Goal: Communication & Community: Answer question/provide support

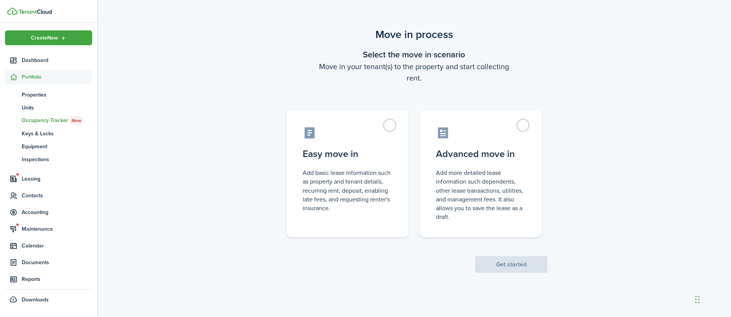
click at [628, 91] on div "Move in process Select the move in scenario Move in your tenant(s) to the prope…" at bounding box center [414, 150] width 634 height 254
click at [43, 179] on span "Leasing" at bounding box center [57, 179] width 70 height 8
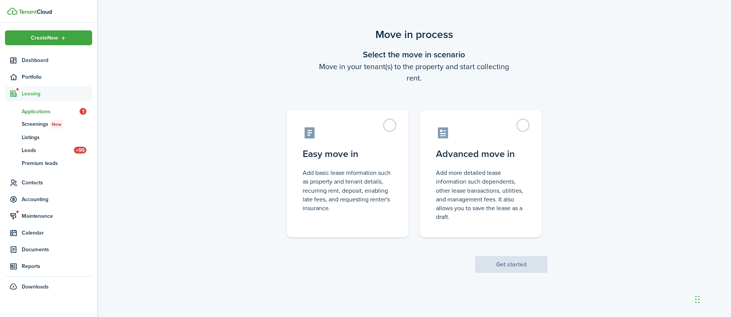
click at [38, 110] on span "Applications" at bounding box center [51, 112] width 58 height 8
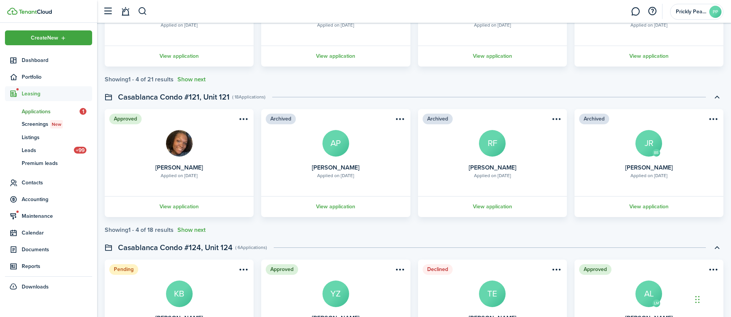
scroll to position [311, 0]
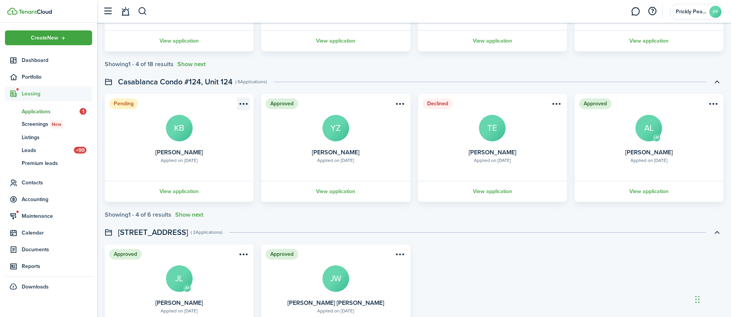
click at [246, 102] on menu-btn-icon "Open menu" at bounding box center [243, 103] width 13 height 13
click at [150, 138] on card "Pending Applied on [DATE] [PERSON_NAME] KB View application" at bounding box center [179, 148] width 149 height 108
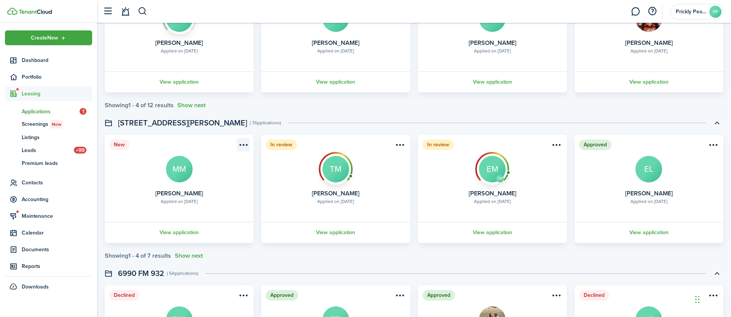
scroll to position [1019, 0]
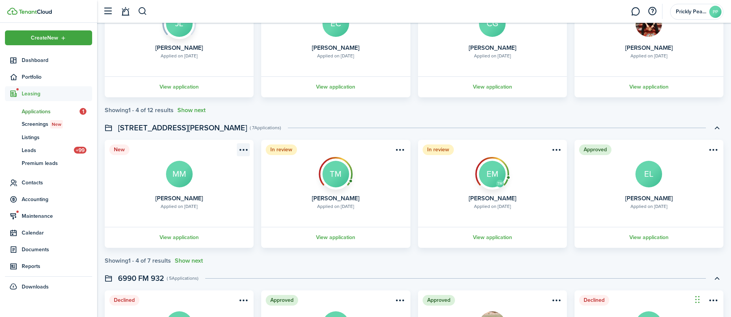
click at [243, 150] on menu-btn-icon "Open menu" at bounding box center [243, 150] width 13 height 13
click at [156, 174] on card "New Applied on [DATE] [PERSON_NAME] MM View application" at bounding box center [179, 194] width 149 height 108
click at [185, 244] on link "View application" at bounding box center [179, 237] width 151 height 21
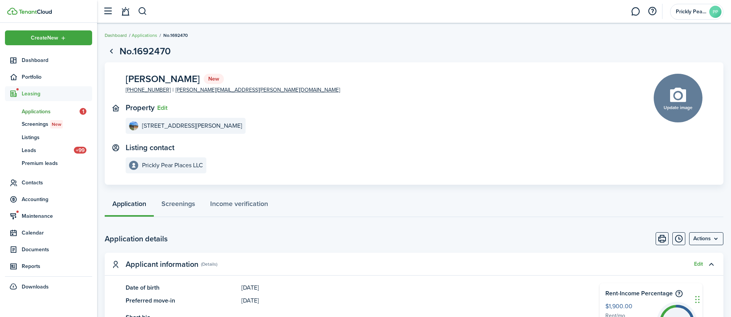
click at [111, 35] on link "Dashboard" at bounding box center [116, 35] width 22 height 7
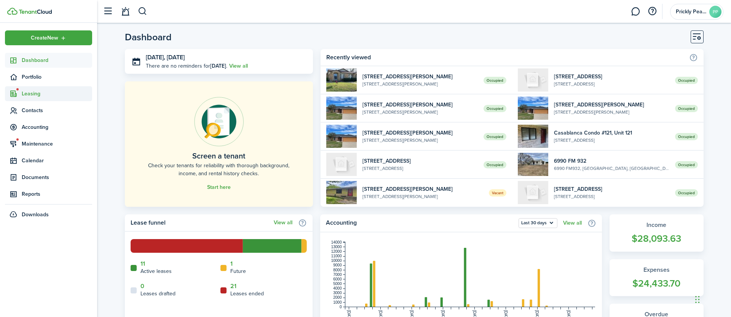
click at [33, 93] on span "Leasing" at bounding box center [57, 94] width 70 height 8
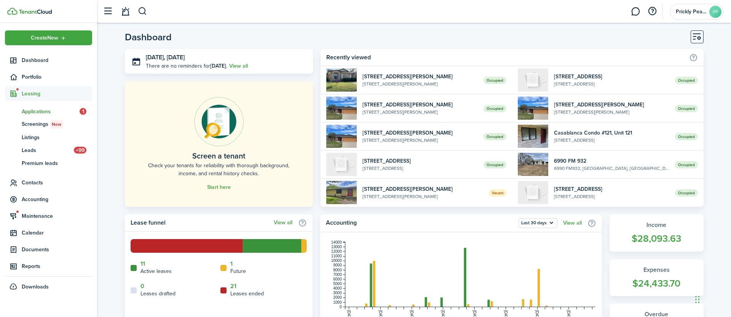
click at [38, 114] on span "Applications" at bounding box center [51, 112] width 58 height 8
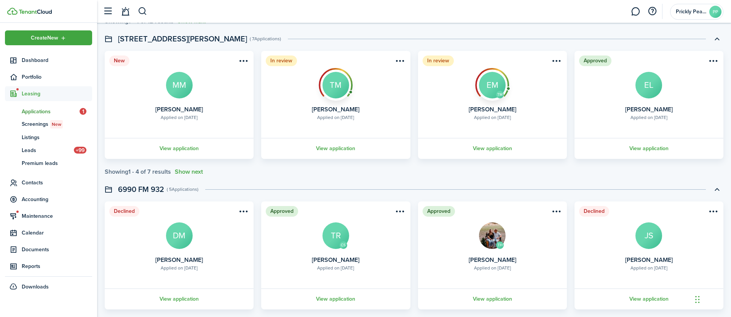
scroll to position [1113, 0]
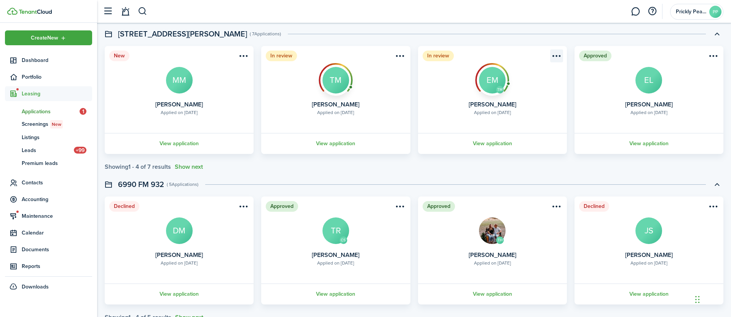
click at [562, 53] on menu-btn-icon "Open menu" at bounding box center [556, 55] width 13 height 13
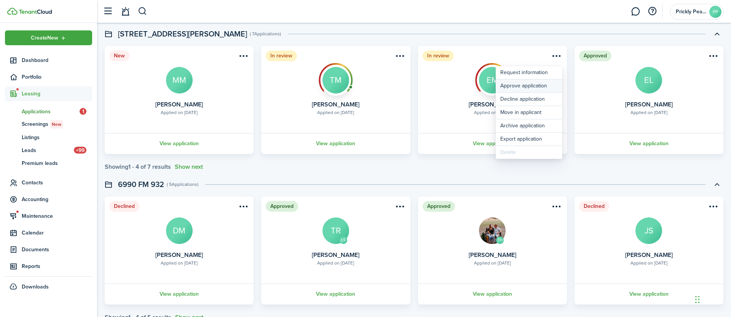
click at [518, 86] on button "Approve application" at bounding box center [529, 86] width 67 height 13
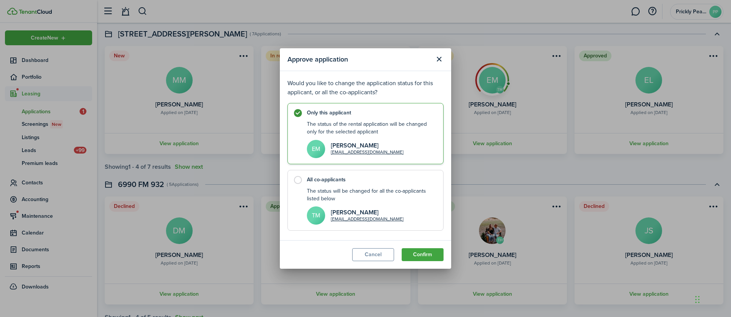
click at [296, 179] on label "All co-applicants The status will be changed for all the co-applicants listed b…" at bounding box center [365, 200] width 156 height 61
radio input "false"
radio input "true"
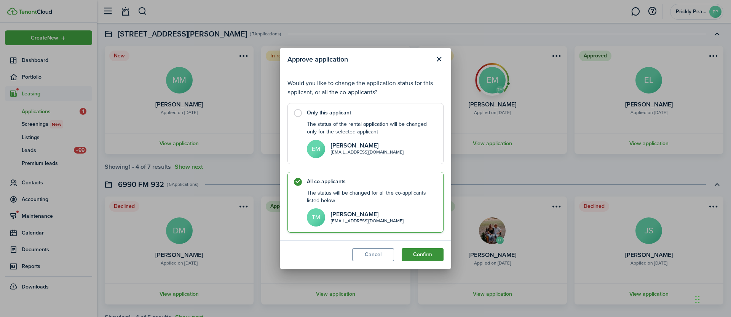
click at [439, 256] on button "Confirm" at bounding box center [423, 255] width 42 height 13
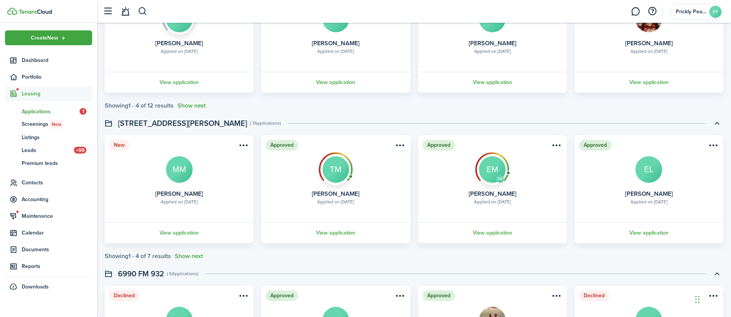
scroll to position [1063, 0]
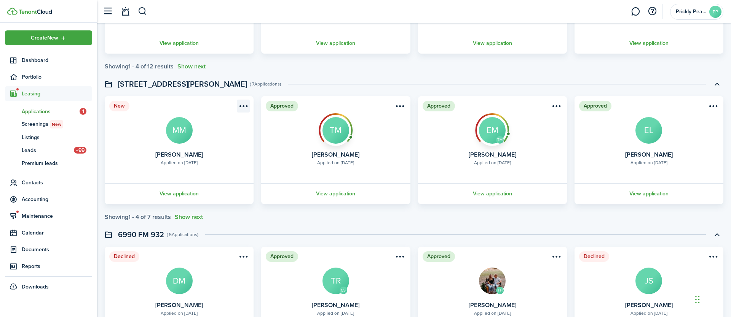
click at [245, 106] on menu-btn-icon "Open menu" at bounding box center [243, 106] width 13 height 13
click at [129, 192] on link "View application" at bounding box center [179, 193] width 151 height 21
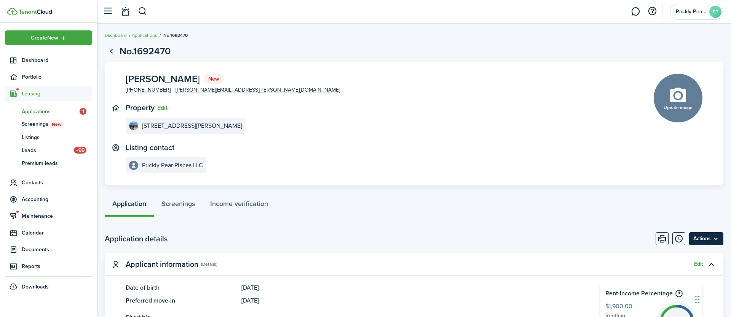
scroll to position [82, 0]
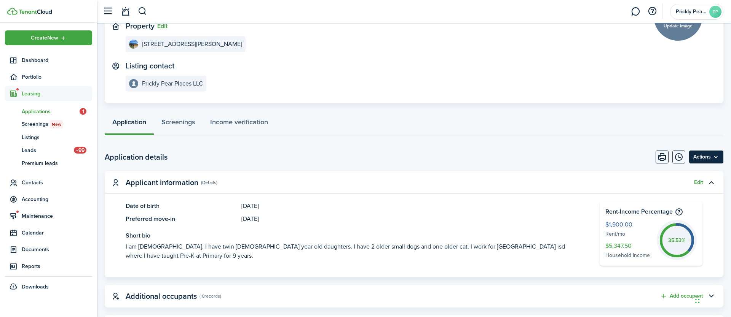
click at [704, 163] on menu-btn "Actions" at bounding box center [706, 157] width 34 height 13
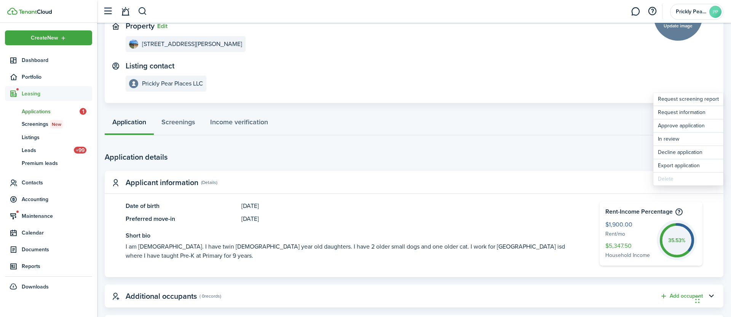
scroll to position [196, 0]
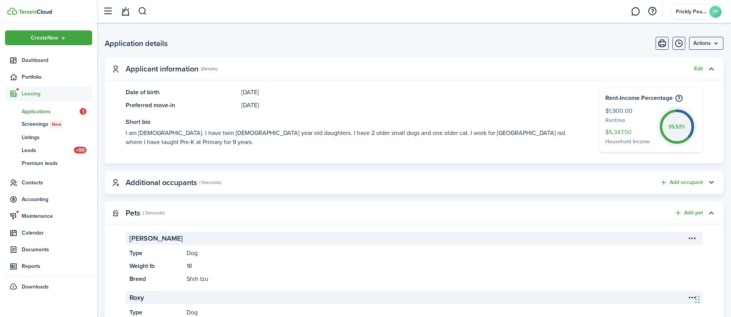
click at [514, 80] on panel-main-header "Applicant information (Details) Edit" at bounding box center [414, 68] width 619 height 23
click at [45, 117] on link "ap Applications 1" at bounding box center [48, 111] width 87 height 13
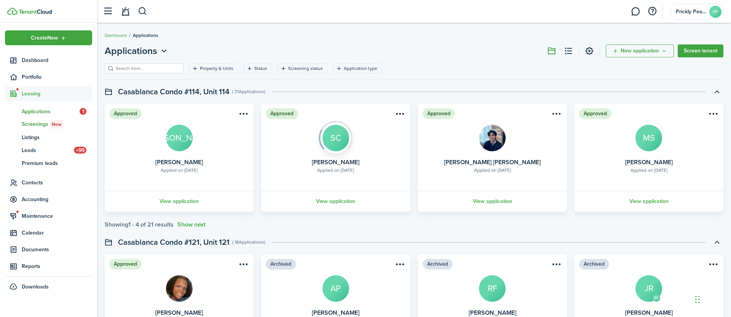
click at [41, 126] on span "Screenings New" at bounding box center [57, 124] width 70 height 8
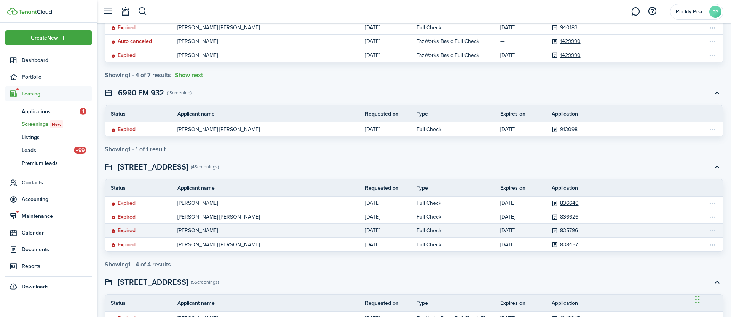
scroll to position [940, 0]
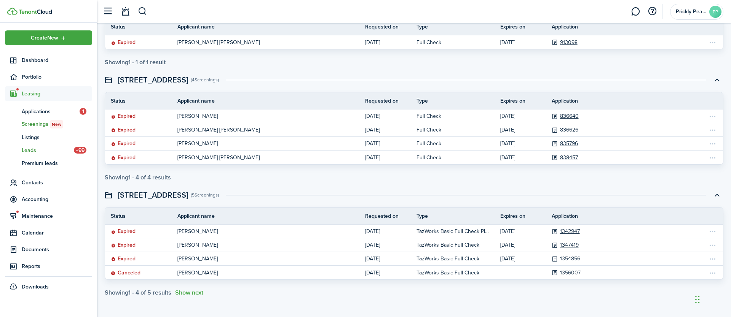
click at [28, 156] on link "ld Leads +99" at bounding box center [48, 150] width 87 height 13
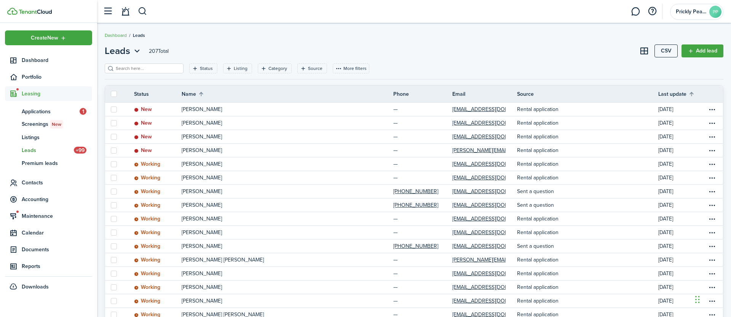
click at [30, 96] on span "Leasing" at bounding box center [57, 94] width 70 height 8
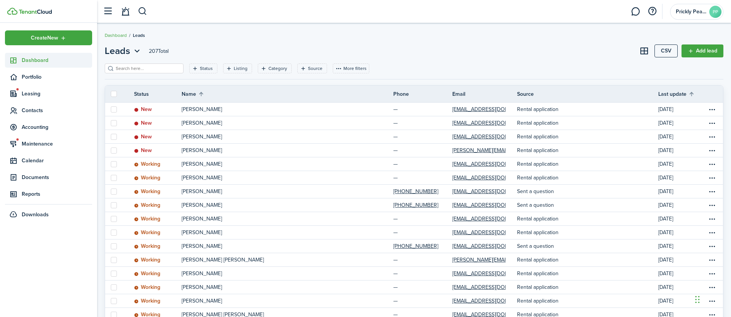
click at [39, 63] on span "Dashboard" at bounding box center [57, 60] width 70 height 8
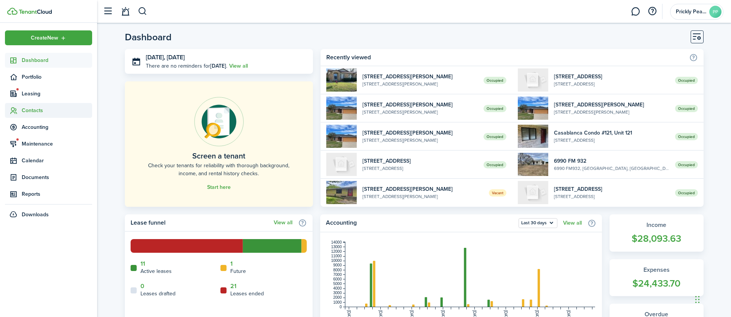
click at [38, 105] on span "Contacts" at bounding box center [48, 110] width 87 height 15
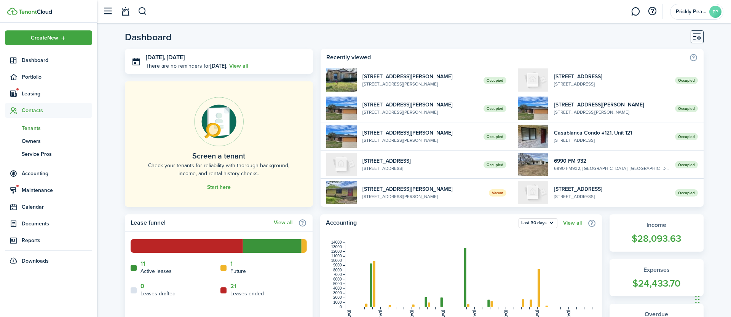
click at [45, 128] on span "Tenants" at bounding box center [57, 128] width 70 height 8
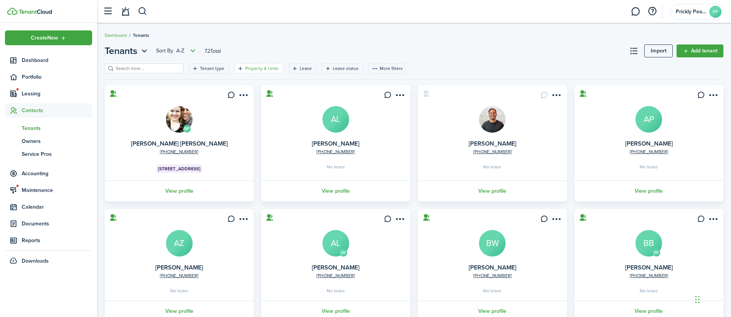
click at [247, 69] on filter-tag-label "Property & Units" at bounding box center [261, 68] width 33 height 7
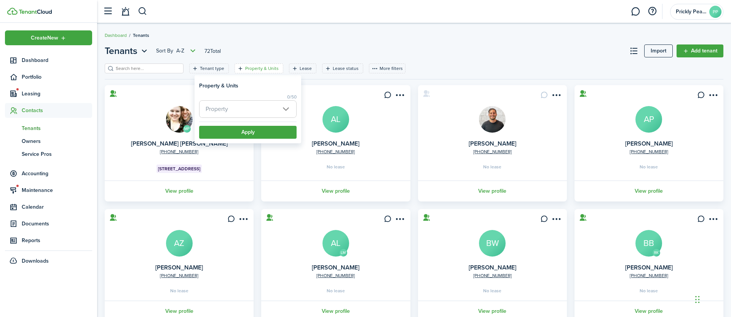
click at [247, 109] on span "Property" at bounding box center [247, 109] width 97 height 17
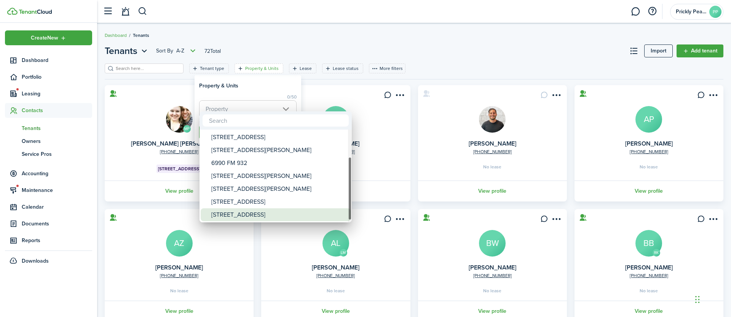
click at [248, 215] on div "[STREET_ADDRESS]" at bounding box center [278, 215] width 135 height 13
type input "[STREET_ADDRESS]"
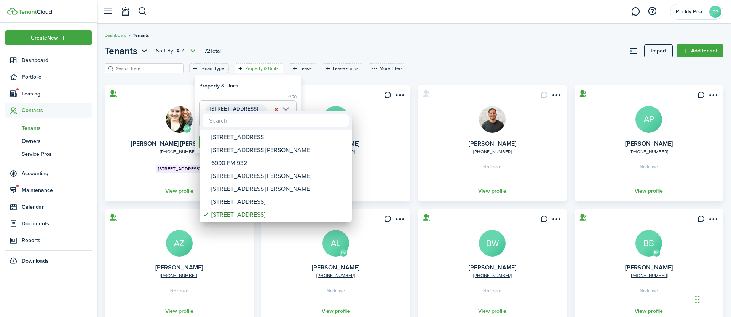
click at [250, 88] on div at bounding box center [365, 158] width 853 height 439
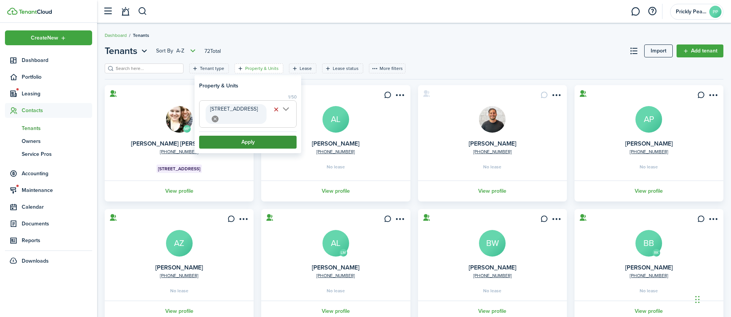
click at [250, 141] on button "Apply" at bounding box center [247, 142] width 97 height 13
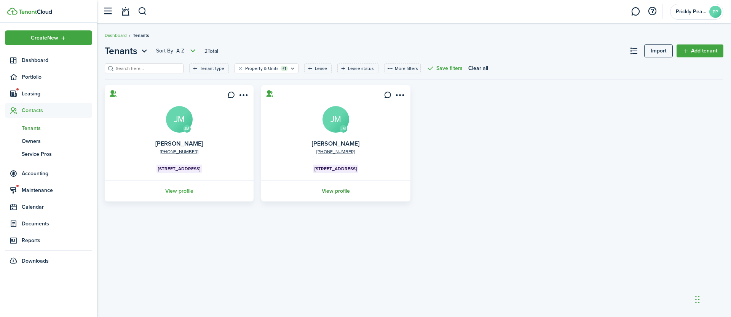
click at [346, 193] on link "View profile" at bounding box center [335, 191] width 151 height 21
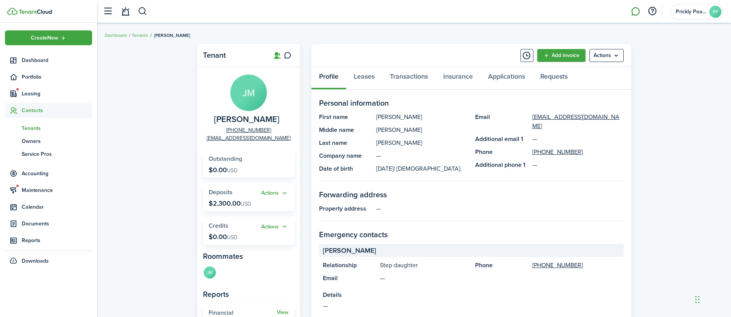
click at [638, 12] on link at bounding box center [635, 11] width 14 height 19
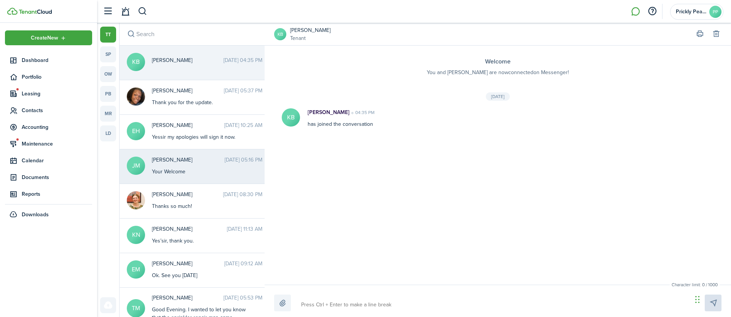
click at [191, 163] on span "[PERSON_NAME]" at bounding box center [188, 160] width 73 height 8
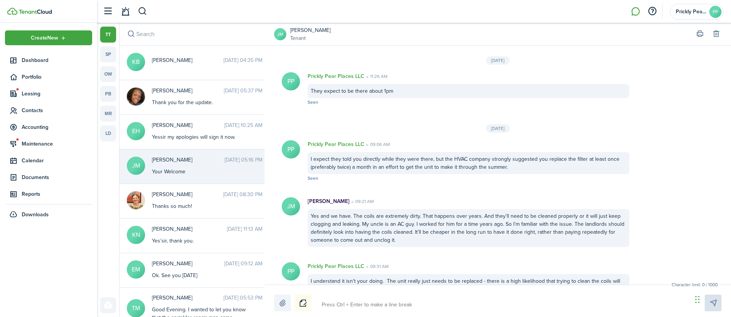
scroll to position [908, 0]
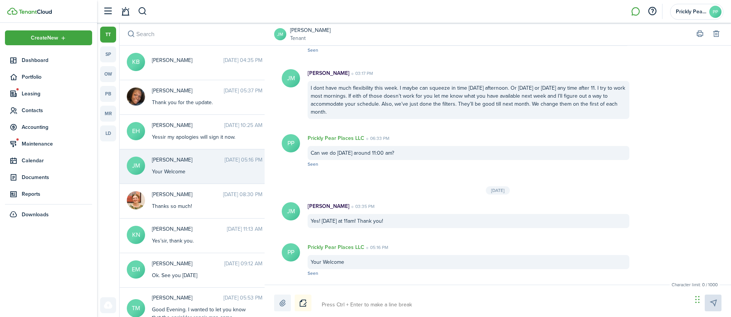
click at [413, 300] on textarea at bounding box center [504, 305] width 370 height 13
type textarea "I"
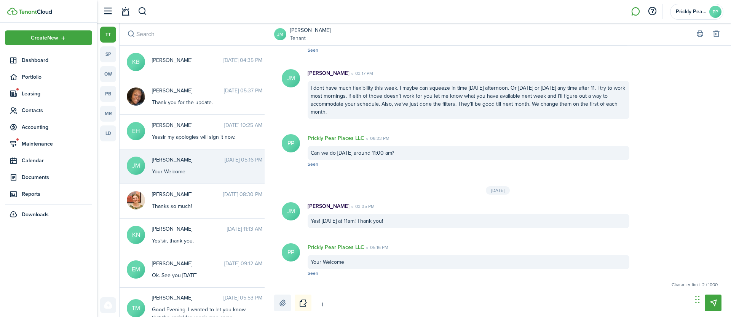
type textarea "I j"
type textarea "I ju"
type textarea "I jus"
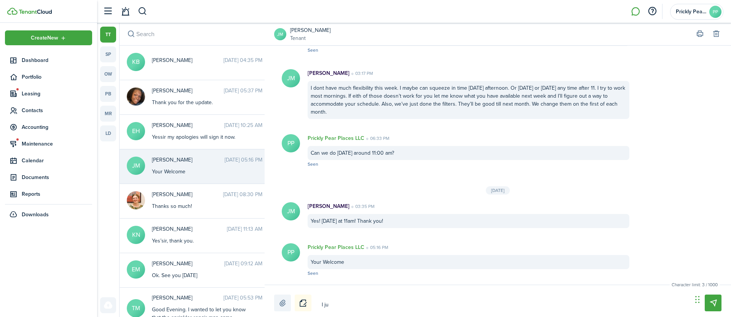
type textarea "I jus"
type textarea "I just"
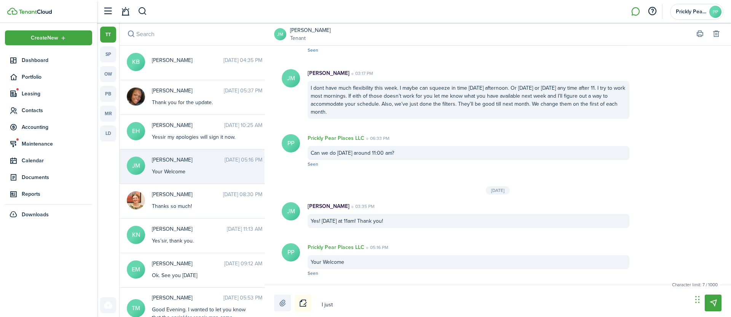
type textarea "I just w"
type textarea "I just wa"
type textarea "I just wan"
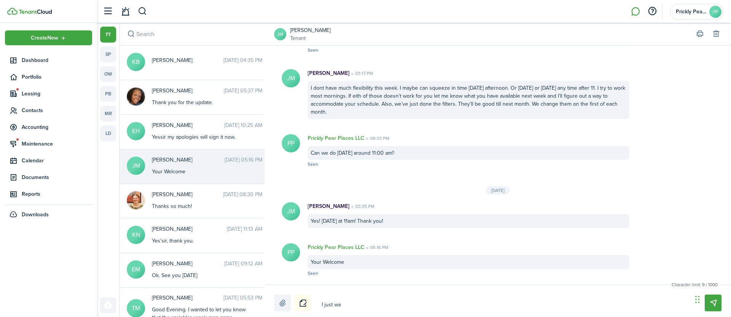
type textarea "I just wan"
type textarea "I just want"
type textarea "I just wante"
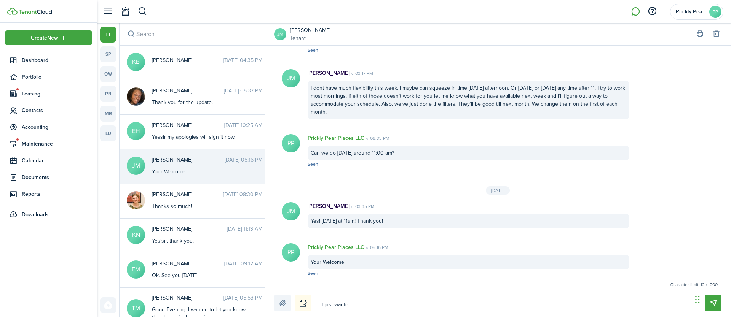
type textarea "I just wanted"
type textarea "I just wanted t"
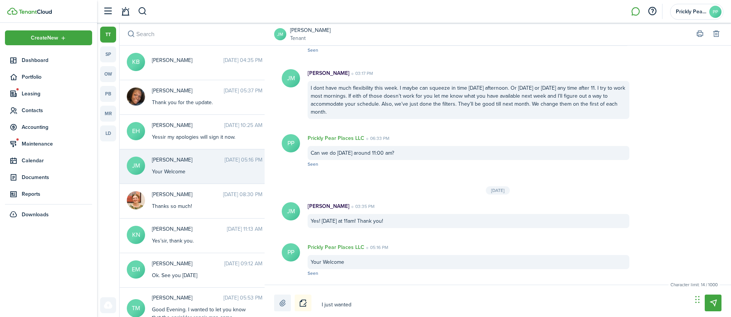
type textarea "I just wanted t"
type textarea "I just wanted to"
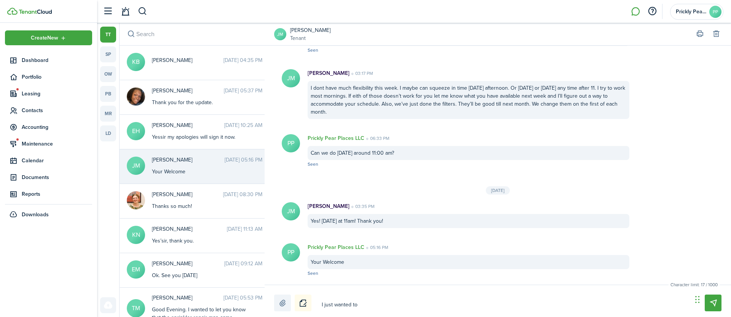
type textarea "I just wanted to c"
type textarea "I just wanted to co"
type textarea "I just wanted to con"
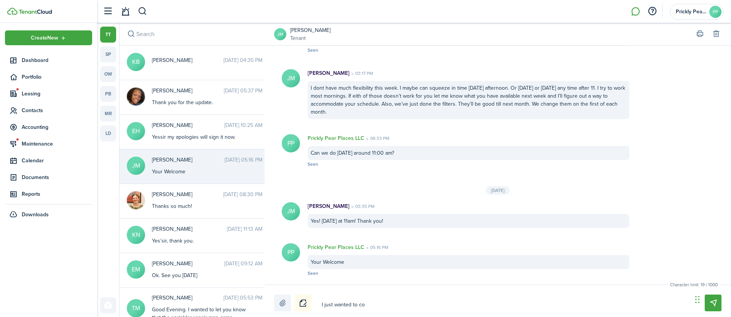
type textarea "I just wanted to con"
type textarea "I just wanted to conf"
type textarea "I just wanted to confi"
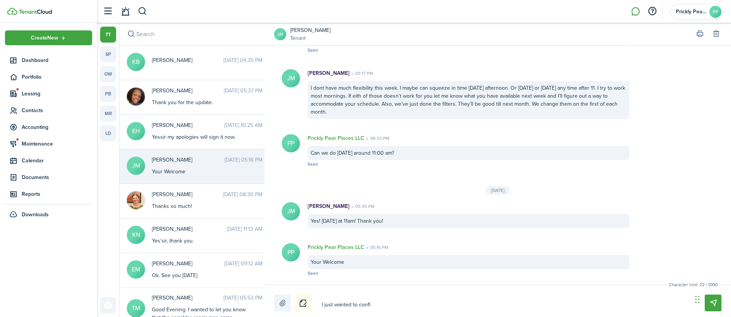
type textarea "I just wanted to confir"
type textarea "I just wanted to confirm"
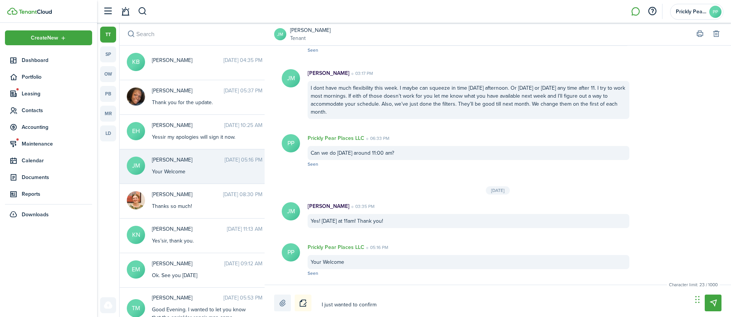
type textarea "I just wanted to confirm"
type textarea "I just wanted to confirm t"
type textarea "I just wanted to confirm th"
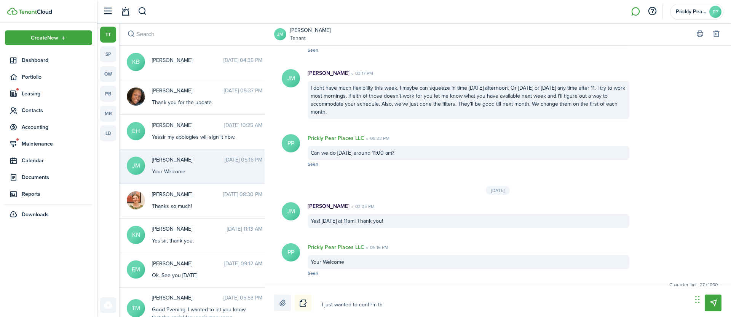
type textarea "I just wanted to confirm tha"
type textarea "I just wanted to confirm that"
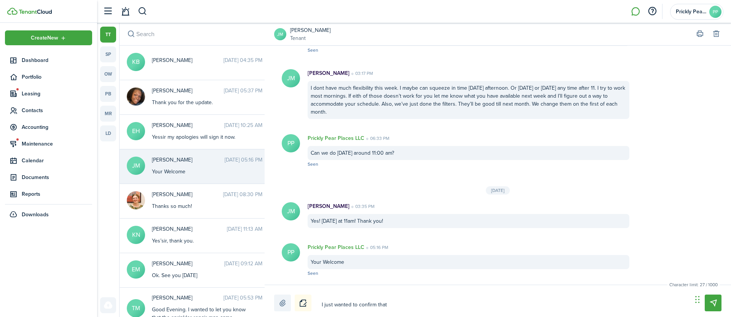
type textarea "I just wanted to confirm that"
type textarea "I just wanted to confirm that T"
type textarea "I just wanted to confirm that Th"
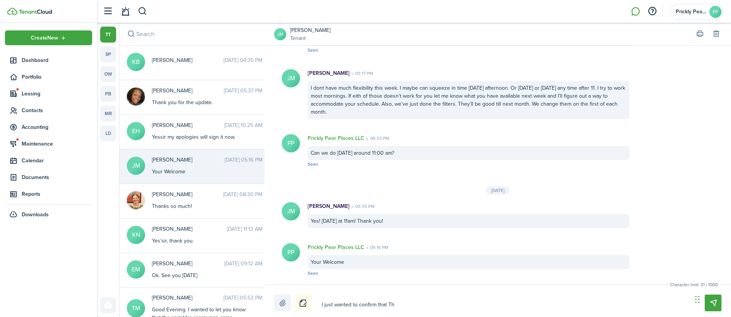
type textarea "I just wanted to confirm that Thu"
type textarea "I just wanted to confirm that Thur"
type textarea "I just wanted to confirm that Thurs"
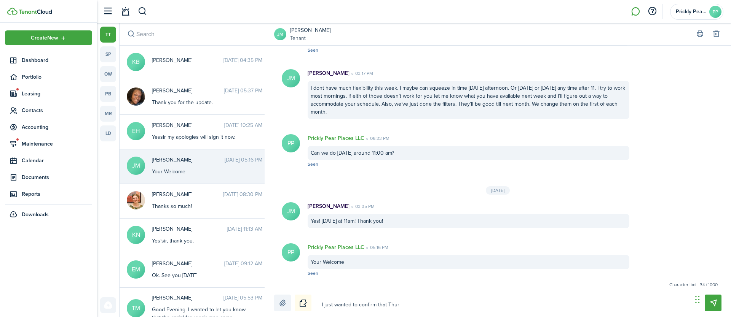
type textarea "I just wanted to confirm that Thurs"
type textarea "I just wanted to confirm that Thursd"
type textarea "I just wanted to confirm that Thursda"
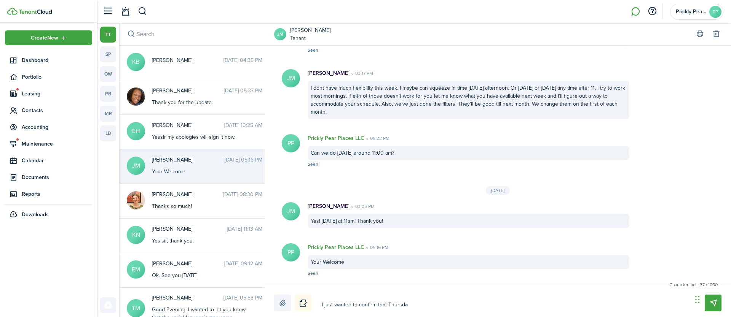
type textarea "I just wanted to confirm that [DATE]"
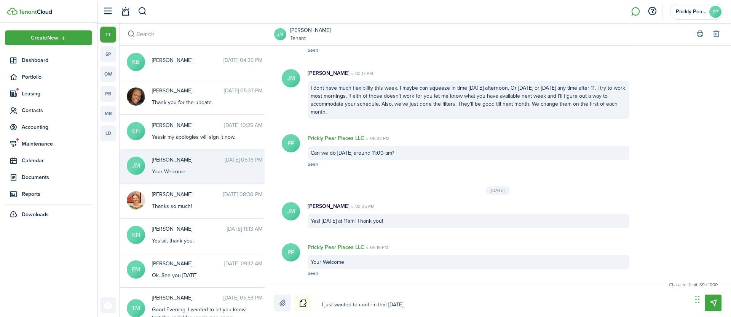
type textarea "I just wanted to confirm that [DATE]"
type textarea "I just wanted to confirm that Thursda"
type textarea "I just wanted to confirm that Thursd"
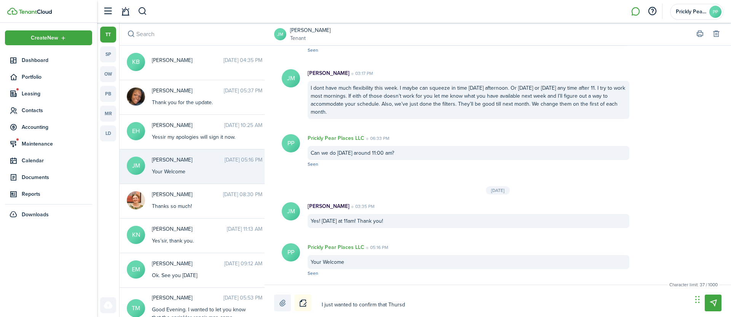
type textarea "I just wanted to confirm that Thurs"
type textarea "I just wanted to confirm that Thur"
type textarea "I just wanted to confirm that Thu"
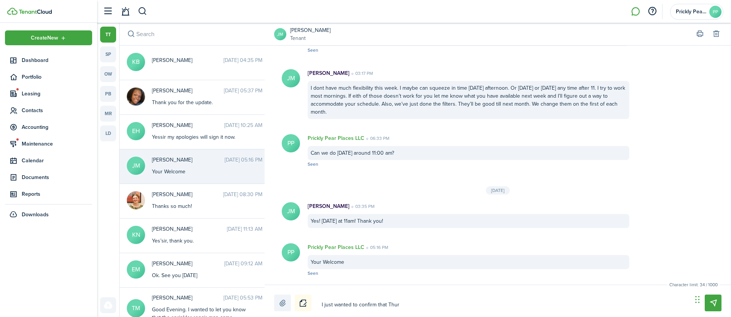
type textarea "I just wanted to confirm that Thu"
type textarea "I just wanted to confirm that Th"
type textarea "I just wanted to confirm that T"
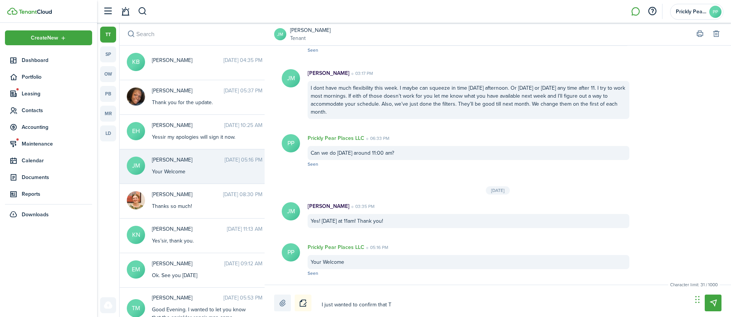
type textarea "I just wanted to confirm that"
type textarea "I just wanted to confirm that t"
type textarea "I just wanted to confirm that to"
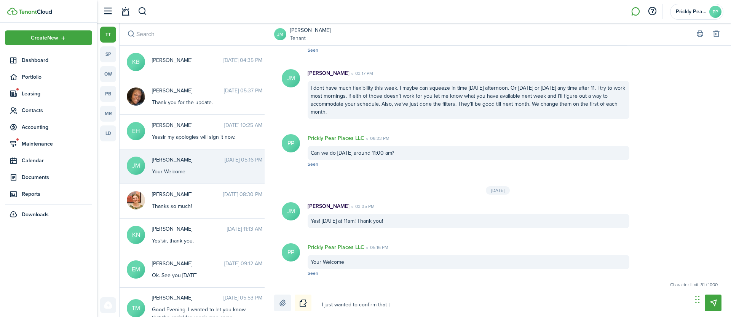
type textarea "I just wanted to confirm that to"
type textarea "I just wanted to confirm that [PERSON_NAME]"
type textarea "I just wanted to confirm that tomo"
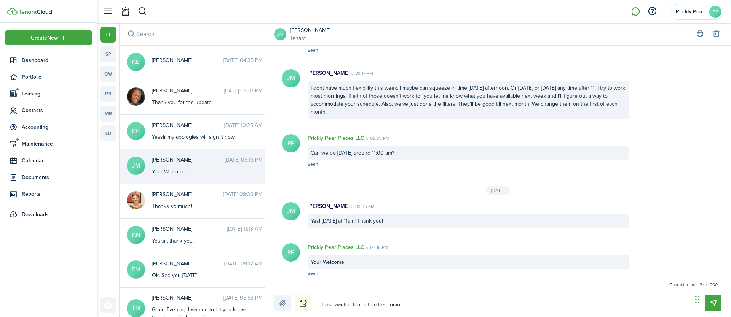
type textarea "I just wanted to confirm that [PERSON_NAME]"
type textarea "I just wanted to confirm that to"
type textarea "I just wanted to confirm that t"
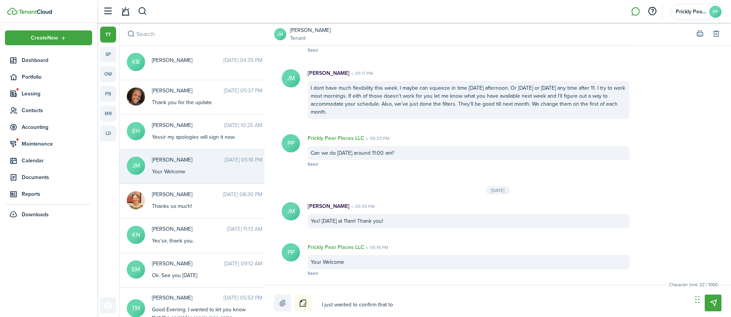
type textarea "I just wanted to confirm that t"
type textarea "I just wanted to confirm that"
type textarea "I just wanted to confirm that w"
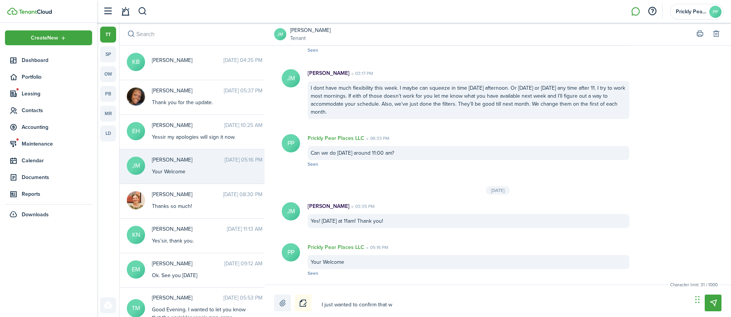
type textarea "I just wanted to confirm that we"
type textarea "I just wanted to confirm that we a"
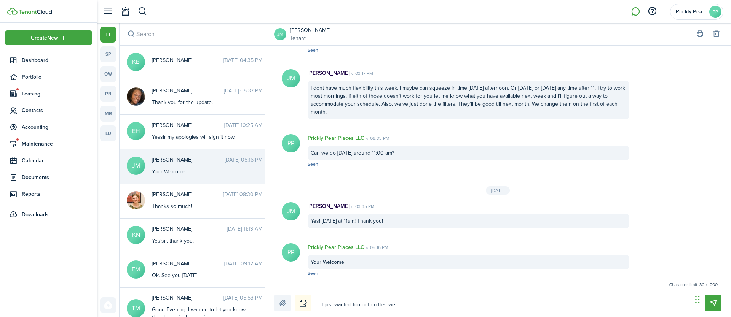
type textarea "I just wanted to confirm that we a"
type textarea "I just wanted to confirm that we ar"
type textarea "I just wanted to confirm that we are"
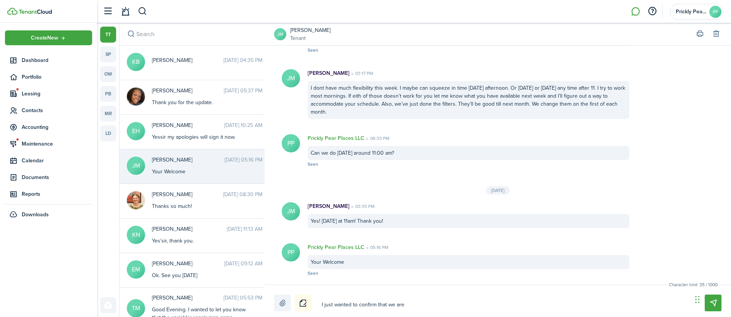
type textarea "I just wanted to confirm that we are"
type textarea "I just wanted to confirm that we are s"
type textarea "I just wanted to confirm that we are st"
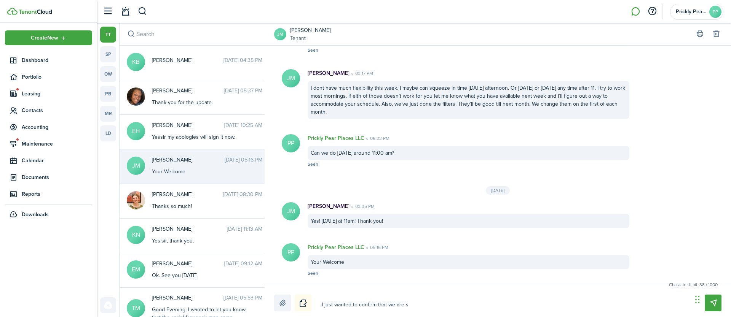
type textarea "I just wanted to confirm that we are st"
type textarea "I just wanted to confirm that we are sti"
type textarea "I just wanted to confirm that we are stil"
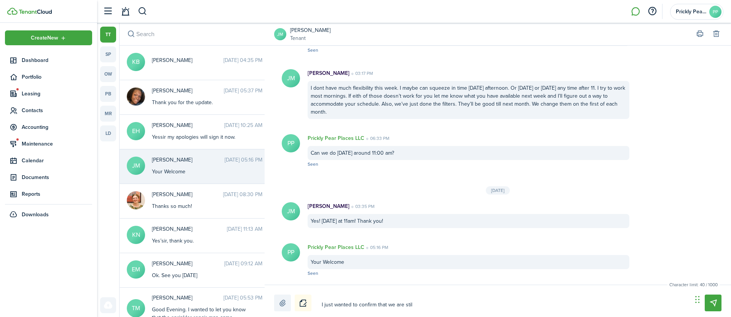
type textarea "I just wanted to confirm that we are still"
type textarea "I just wanted to confirm that we are still g"
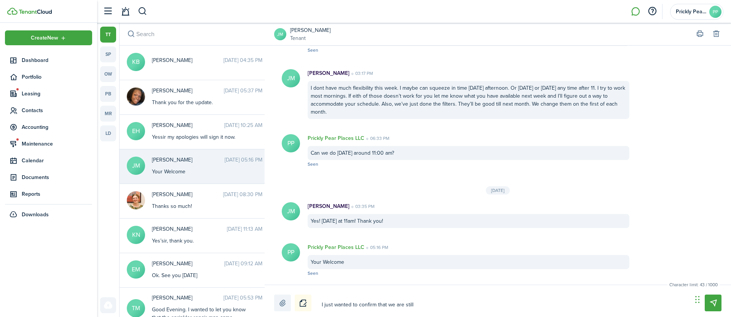
type textarea "I just wanted to confirm that we are still g"
type textarea "I just wanted to confirm that we are still go"
type textarea "I just wanted to confirm that we are still goo"
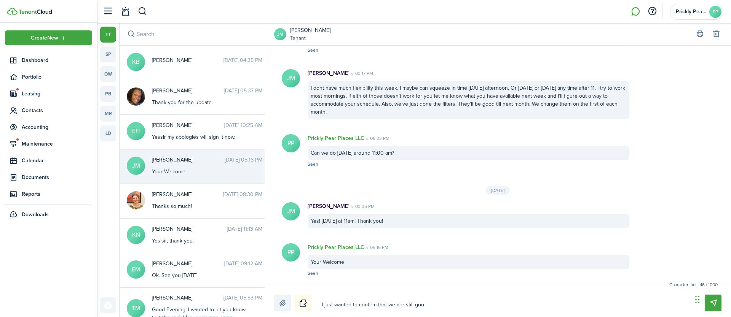
type textarea "I just wanted to confirm that we are still good"
type textarea "I just wanted to confirm that we are still good f"
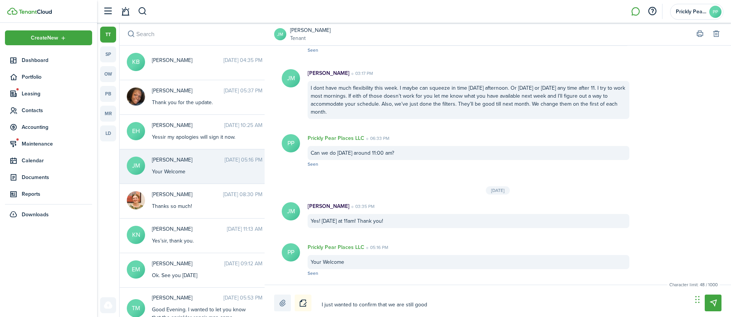
type textarea "I just wanted to confirm that we are still good f"
type textarea "I just wanted to confirm that we are still good fo"
type textarea "I just wanted to confirm that we are still good for"
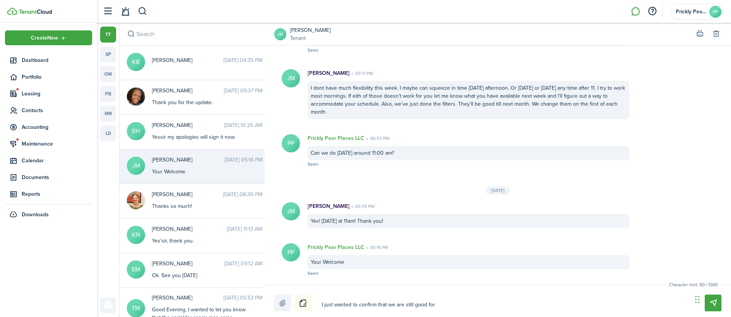
type textarea "I just wanted to confirm that we are still good for"
type textarea "I just wanted to confirm that we are still good for i"
type textarea "I just wanted to confirm that we are still good for in"
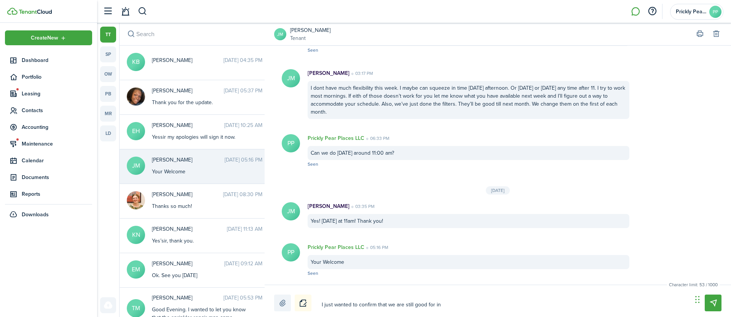
type textarea "I just wanted to confirm that we are still good for in"
type textarea "I just wanted to confirm that we are still good for in t"
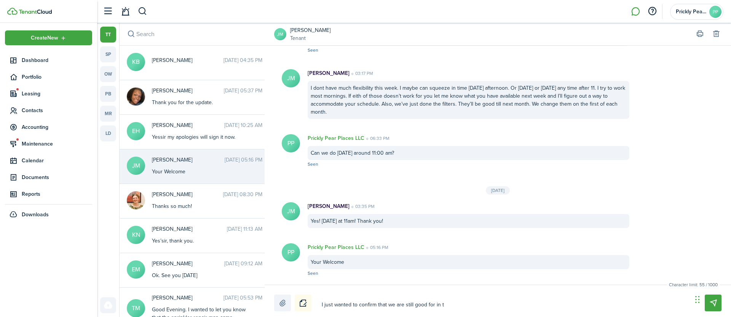
type textarea "I just wanted to confirm that we are still good for in th"
type textarea "I just wanted to confirm that we are still good for in the"
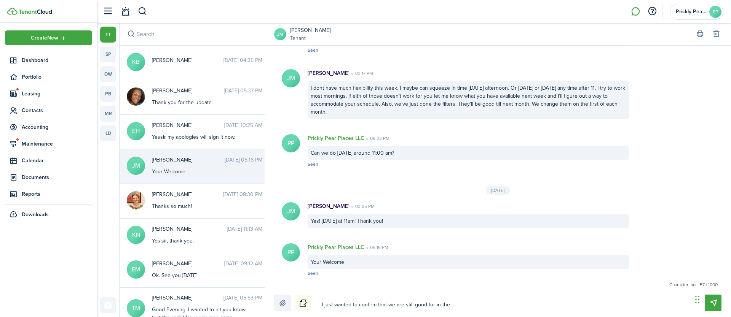
type textarea "I just wanted to confirm that we are still good for in the"
type textarea "I just wanted to confirm that we are still good for in the m"
type textarea "I just wanted to confirm that we are still good for in the mo"
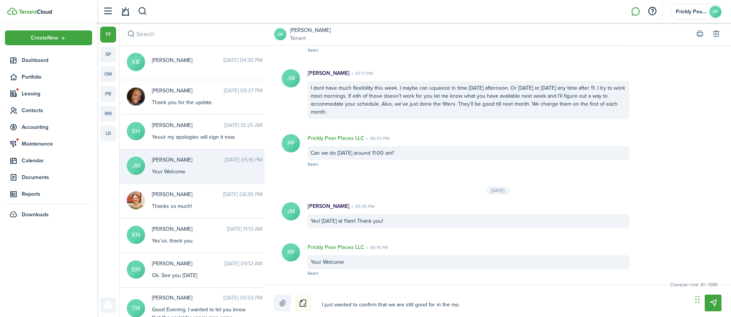
type textarea "I just wanted to confirm that we are still good for in the mor"
type textarea "I just wanted to confirm that we are still good for in the morn"
type textarea "I just wanted to confirm that we are still good for in the morni"
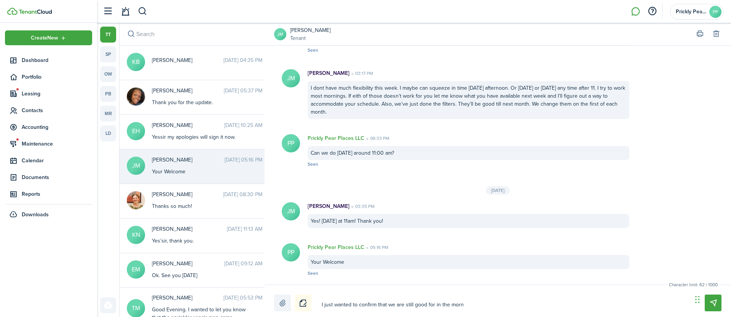
type textarea "I just wanted to confirm that we are still good for in the morni"
type textarea "I just wanted to confirm that we are still good for in the mornin"
type textarea "I just wanted to confirm that we are still good for in the morning"
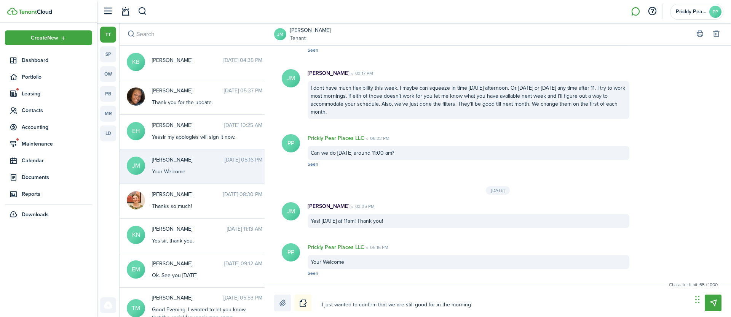
type textarea "I just wanted to confirm that we are still good for in the morning"
type textarea "I just wanted to confirm that we are still good for in the morning a"
type textarea "I just wanted to confirm that we are still good for in the morning at"
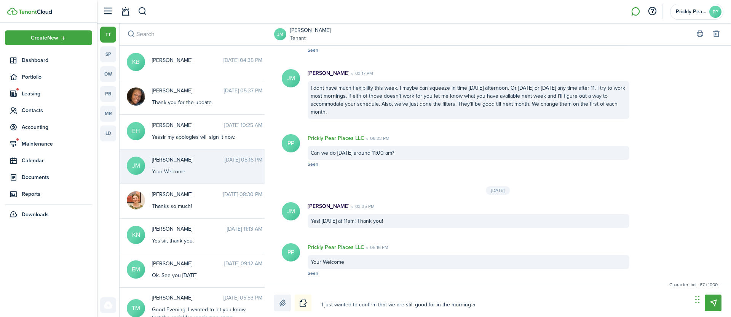
type textarea "I just wanted to confirm that we are still good for in the morning at"
type textarea "I just wanted to confirm that we are still good for in the morning at 1"
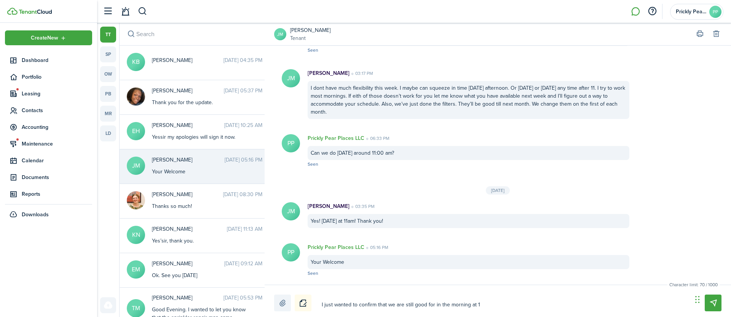
type textarea "I just wanted to confirm that we are still good for in the morning at 11"
type textarea "I just wanted to confirm that we are still good for in the morning at 11."
